Goal: Information Seeking & Learning: Learn about a topic

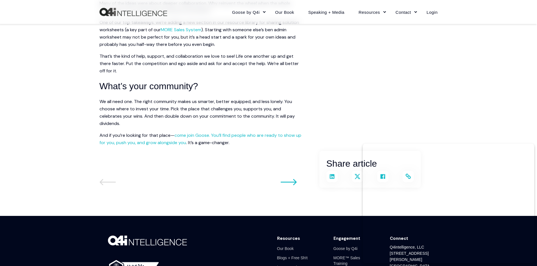
scroll to position [902, 0]
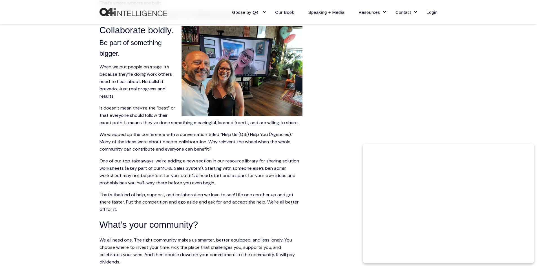
click at [181, 170] on link "MORE Sales System" at bounding box center [181, 168] width 41 height 6
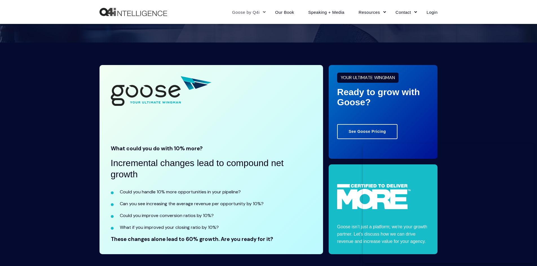
scroll to position [1156, 0]
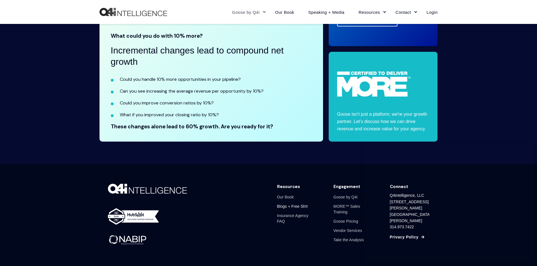
click at [289, 206] on link "Blogs + Free Sh!t" at bounding box center [292, 206] width 31 height 9
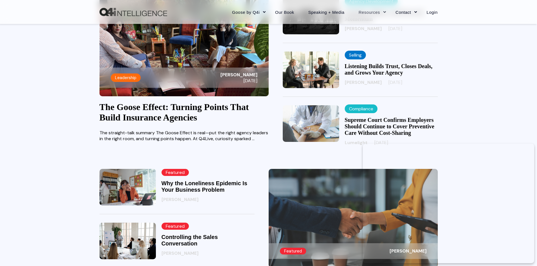
scroll to position [39, 0]
